Goal: Information Seeking & Learning: Check status

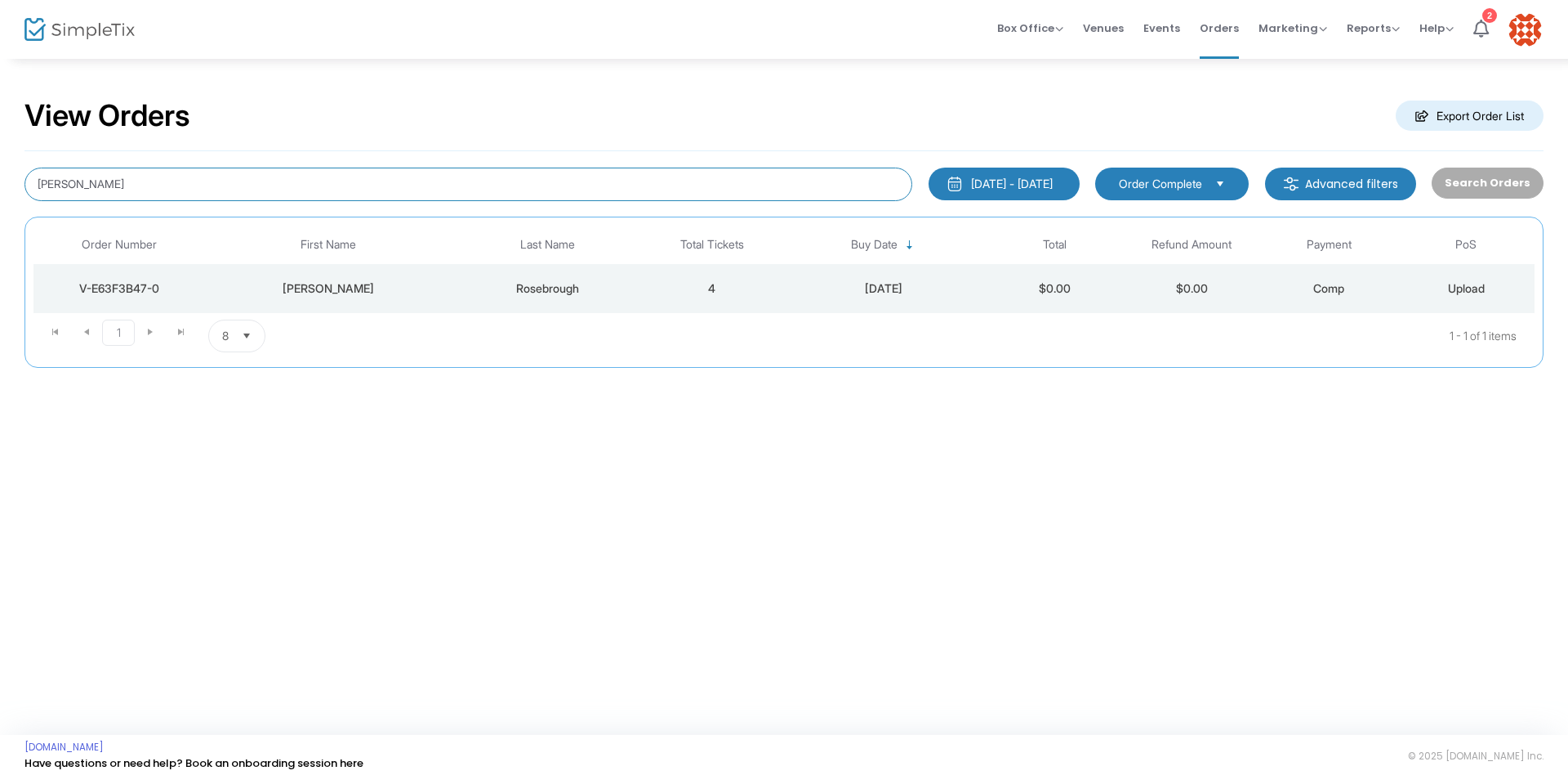
drag, startPoint x: 187, startPoint y: 175, endPoint x: 0, endPoint y: 166, distance: 187.2
click at [0, 166] on div "View Orders Export Order List Danielle Rosebrough 8/24/2025 - 9/23/2025 Last 30…" at bounding box center [784, 240] width 1568 height 368
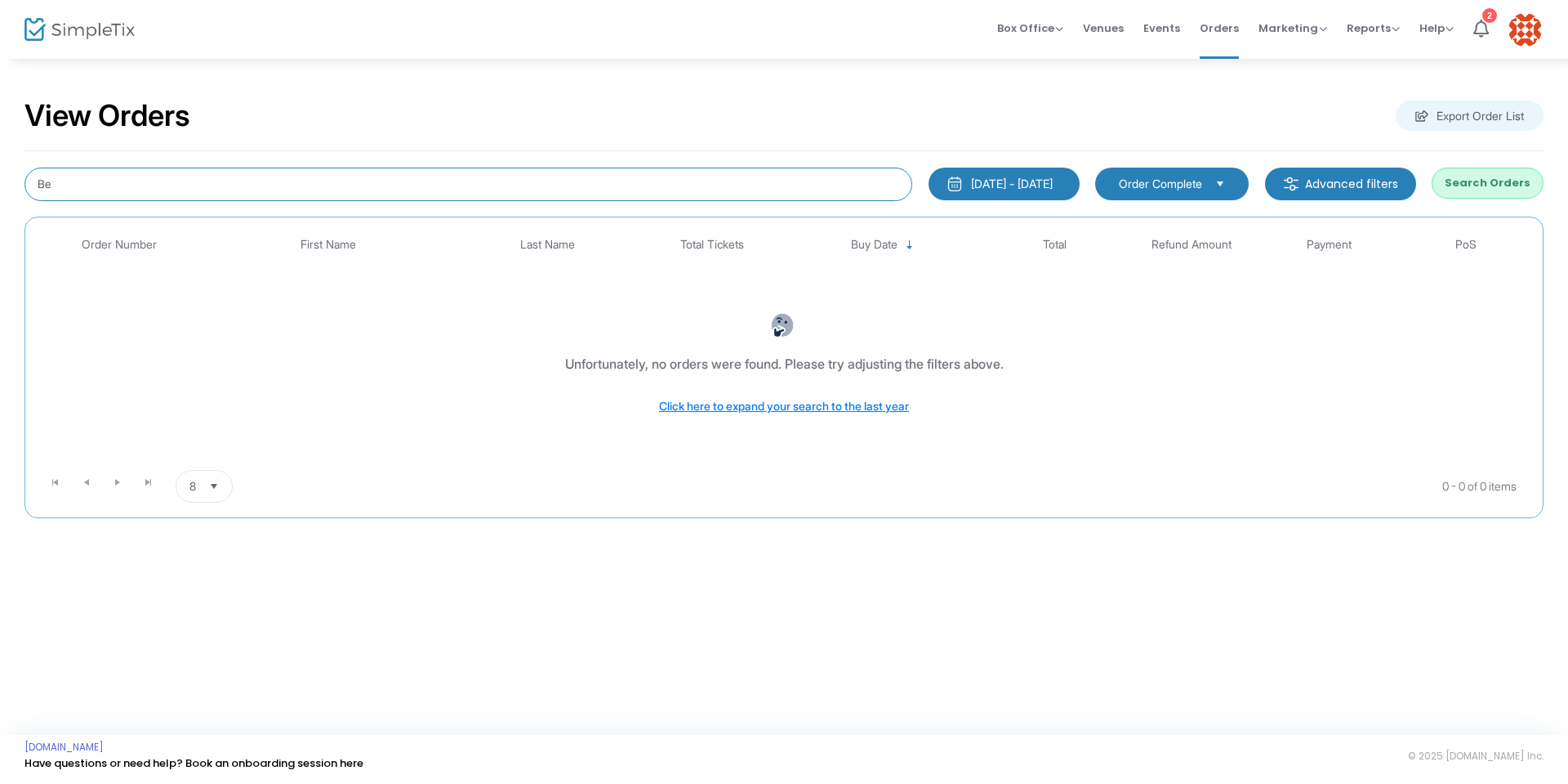
type input "B"
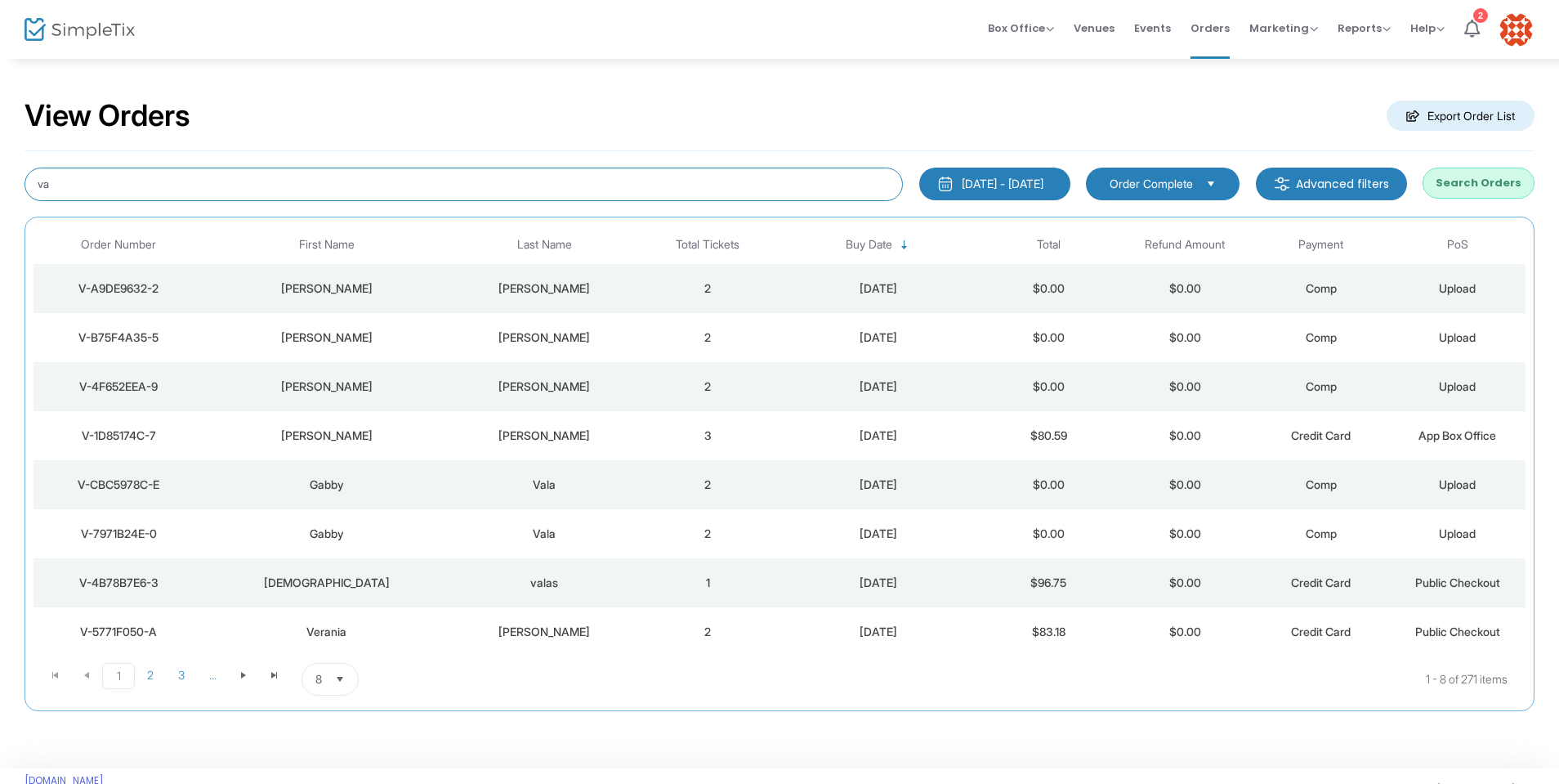
type input "v"
type input "gabby"
type input "Gabby vala"
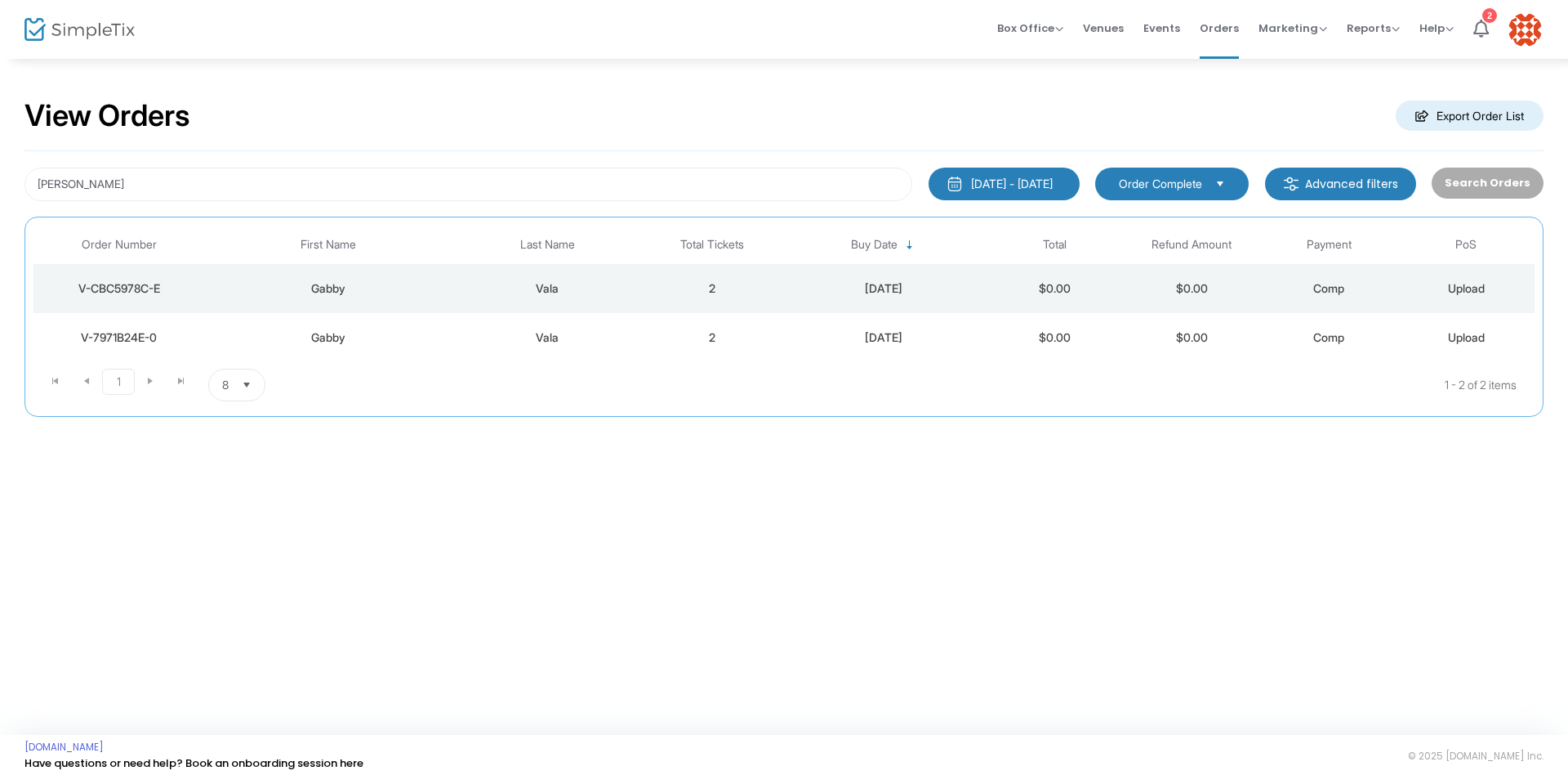
click at [145, 287] on div "V-CBC5978C-E" at bounding box center [119, 288] width 164 height 16
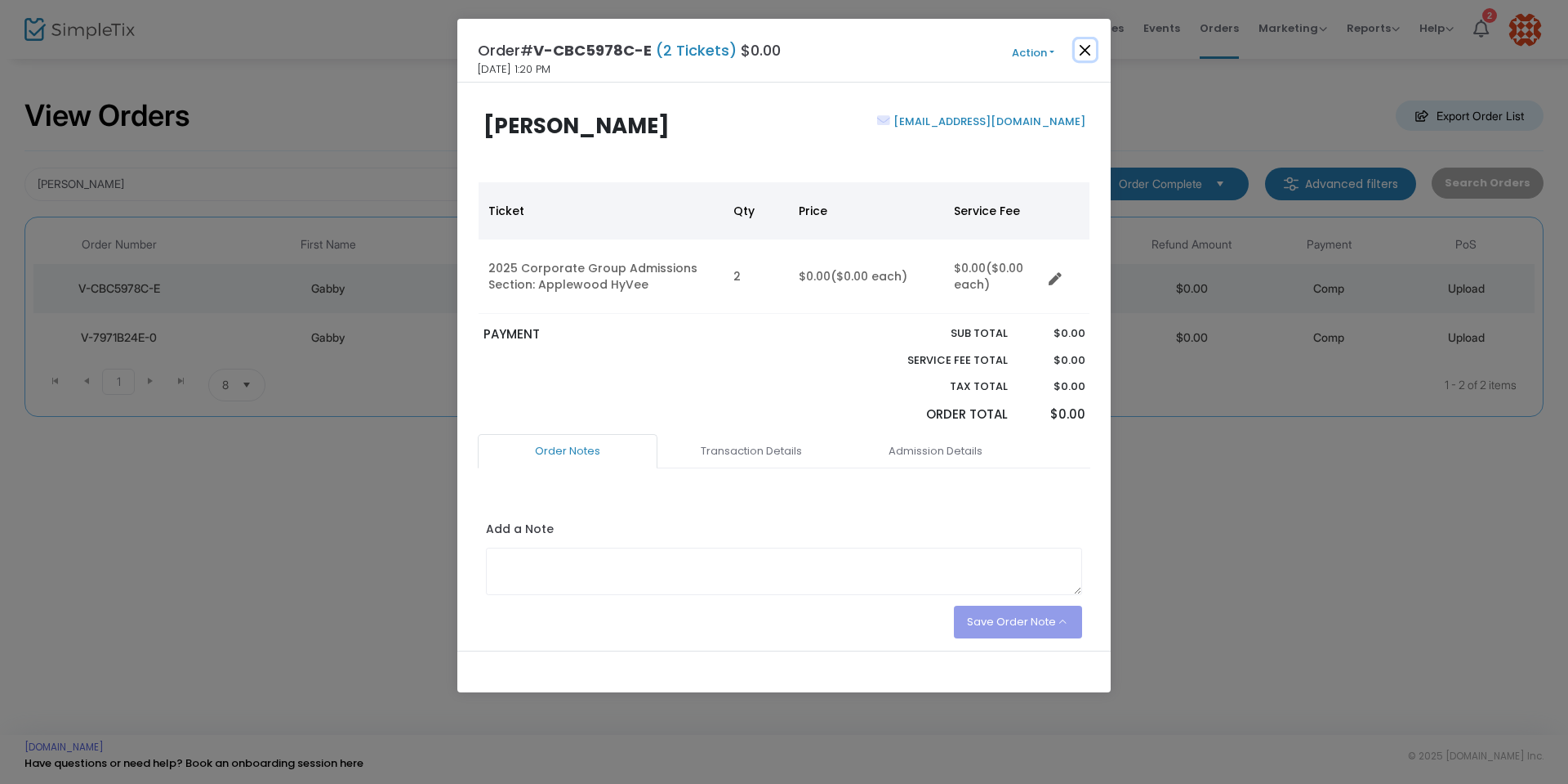
click at [1090, 49] on button "Close" at bounding box center [1085, 50] width 22 height 22
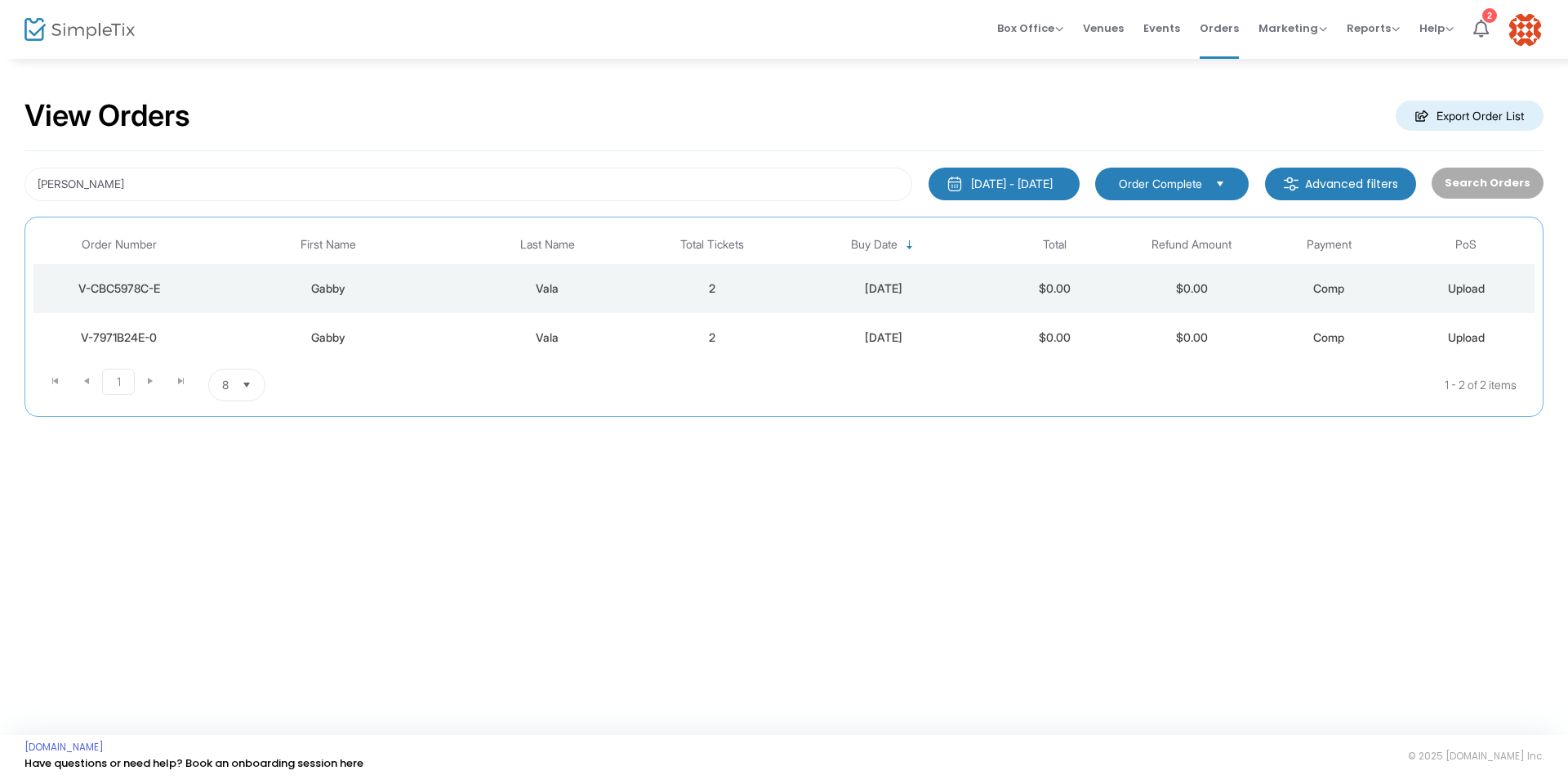
click at [131, 331] on div "V-7971B24E-0" at bounding box center [119, 337] width 164 height 16
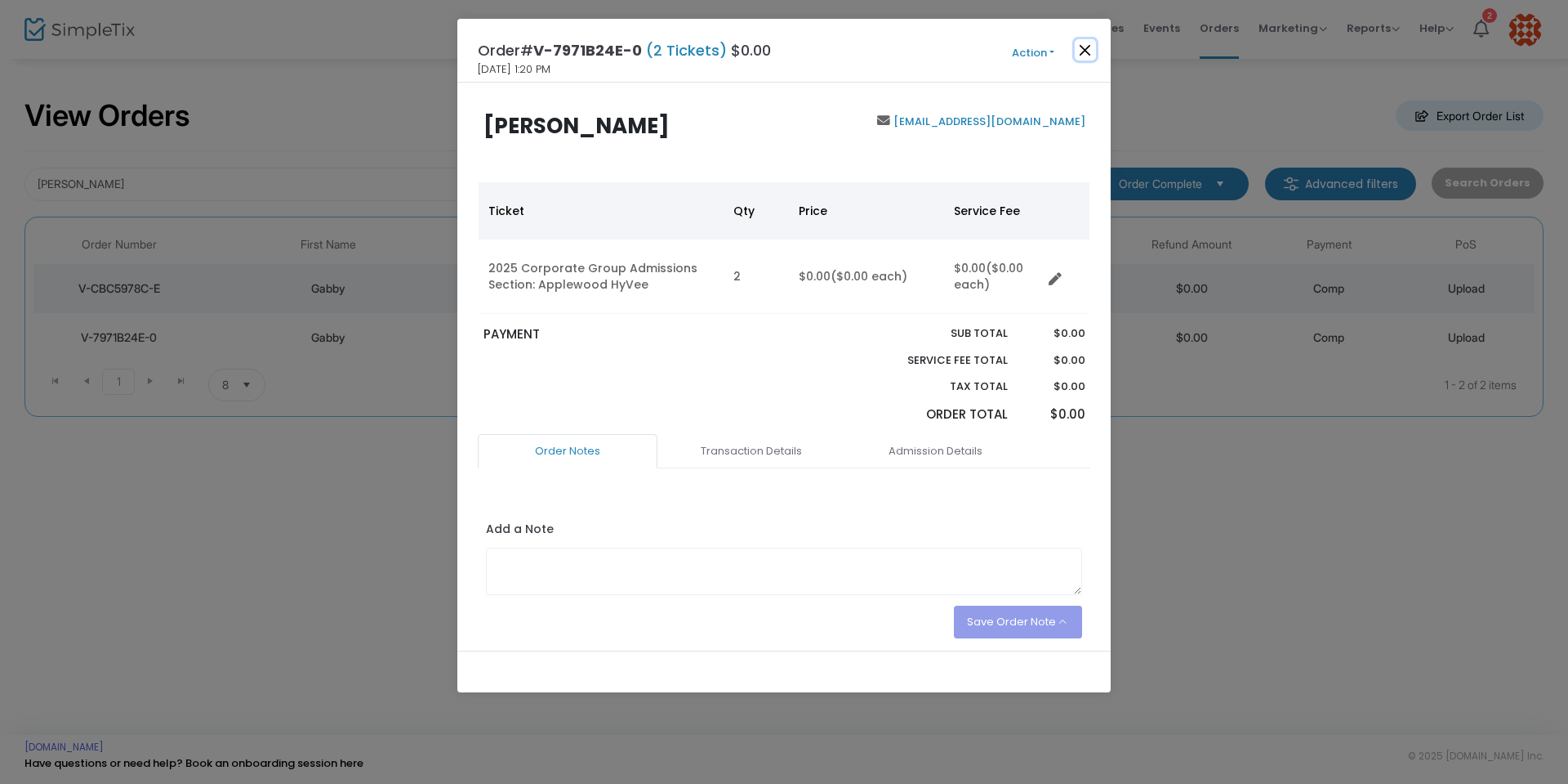
click at [1085, 49] on button "Close" at bounding box center [1085, 50] width 22 height 22
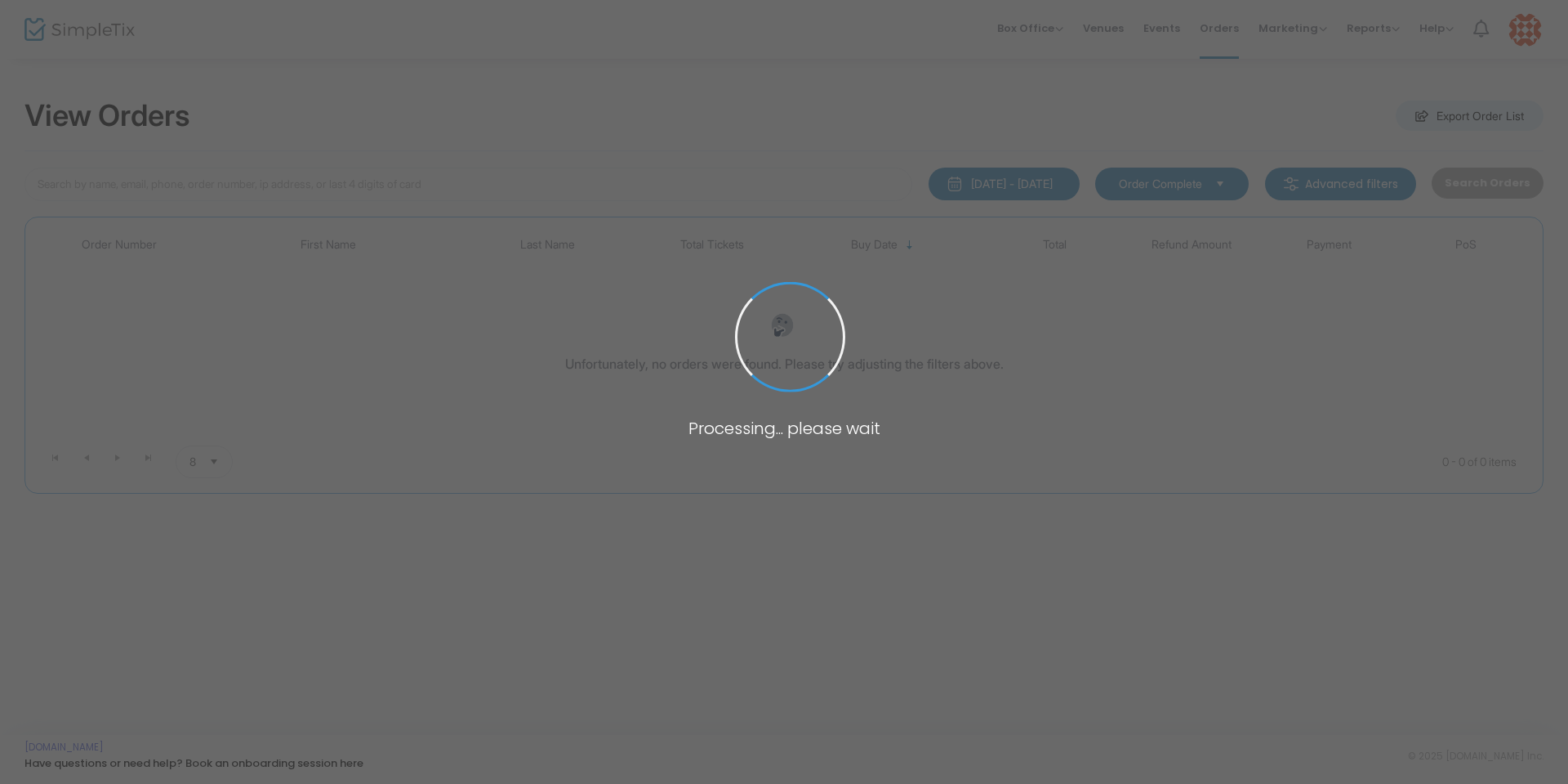
type input "makala fujikawa"
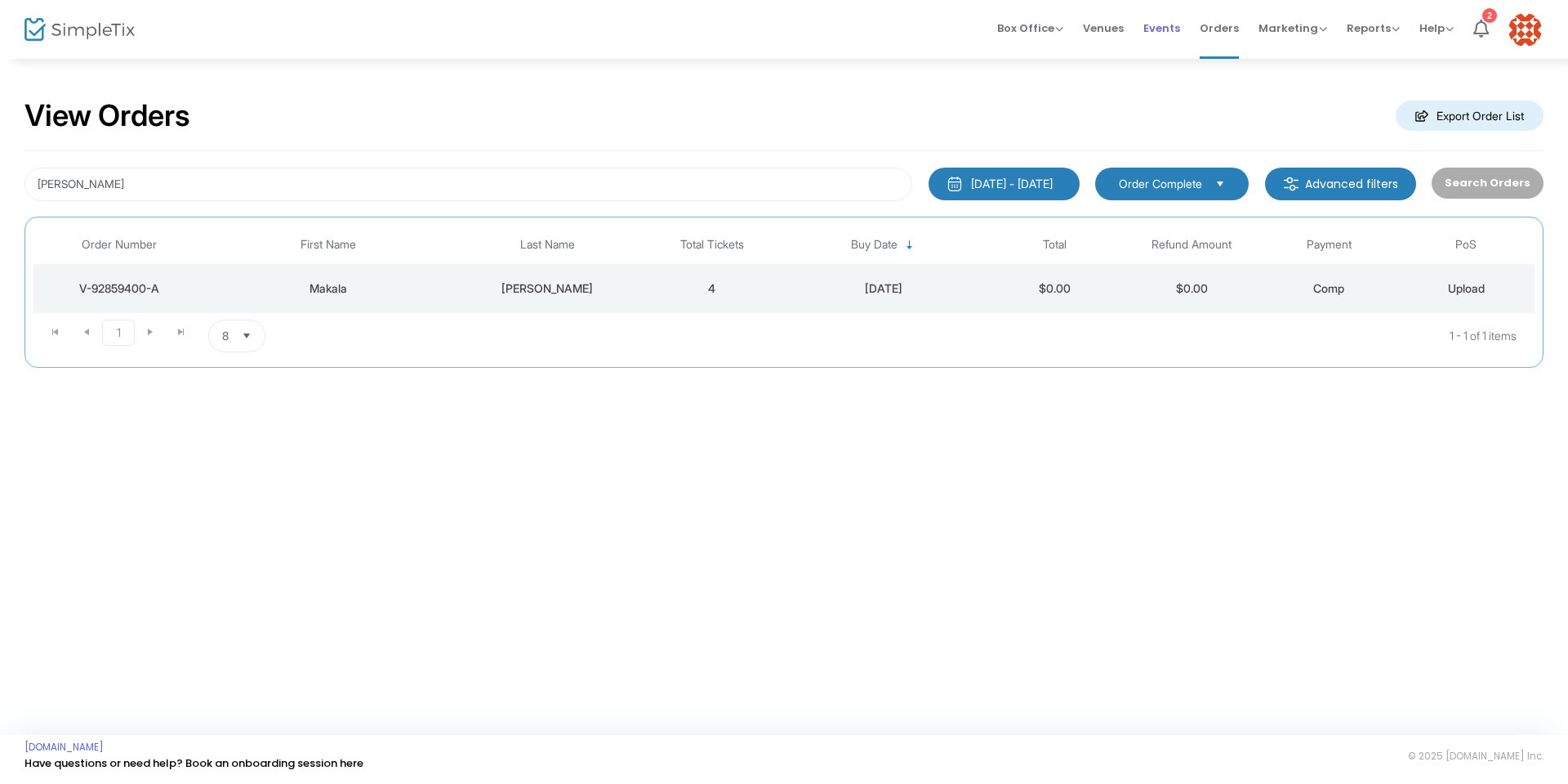
click at [1158, 29] on span "Events" at bounding box center [1161, 28] width 36 height 42
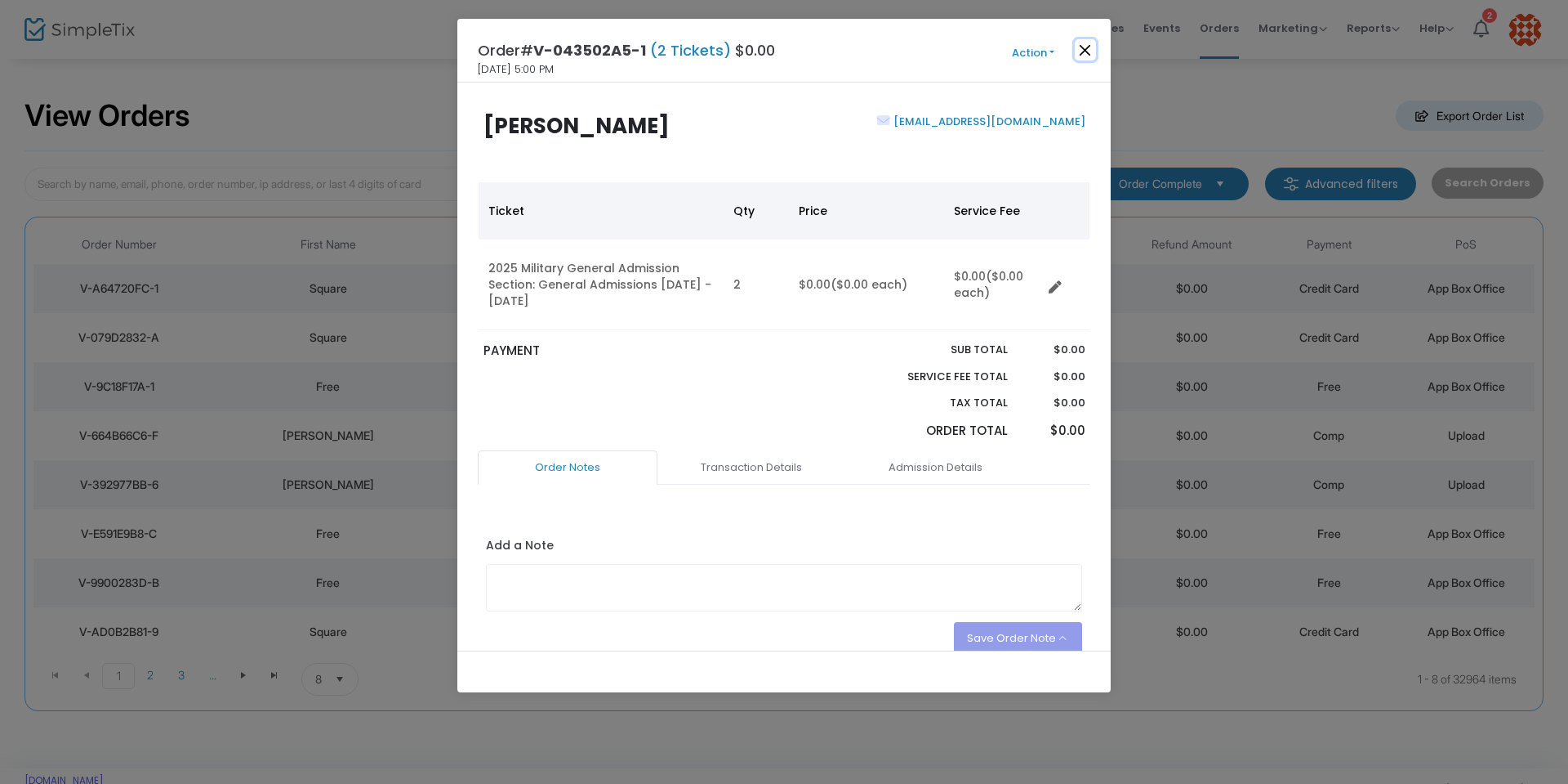
click at [1085, 49] on button "Close" at bounding box center [1085, 50] width 22 height 22
